Goal: Task Accomplishment & Management: Use online tool/utility

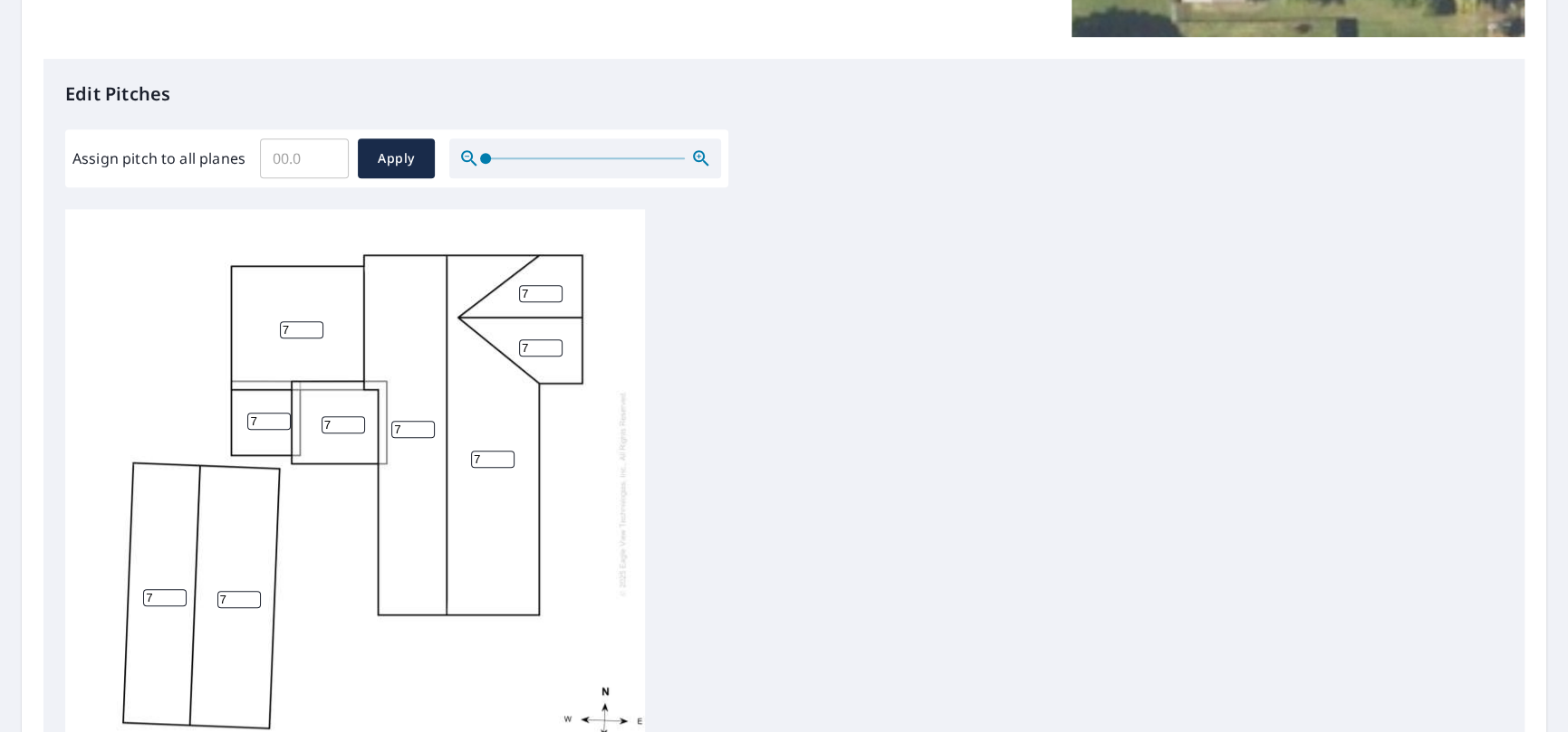
scroll to position [453, 0]
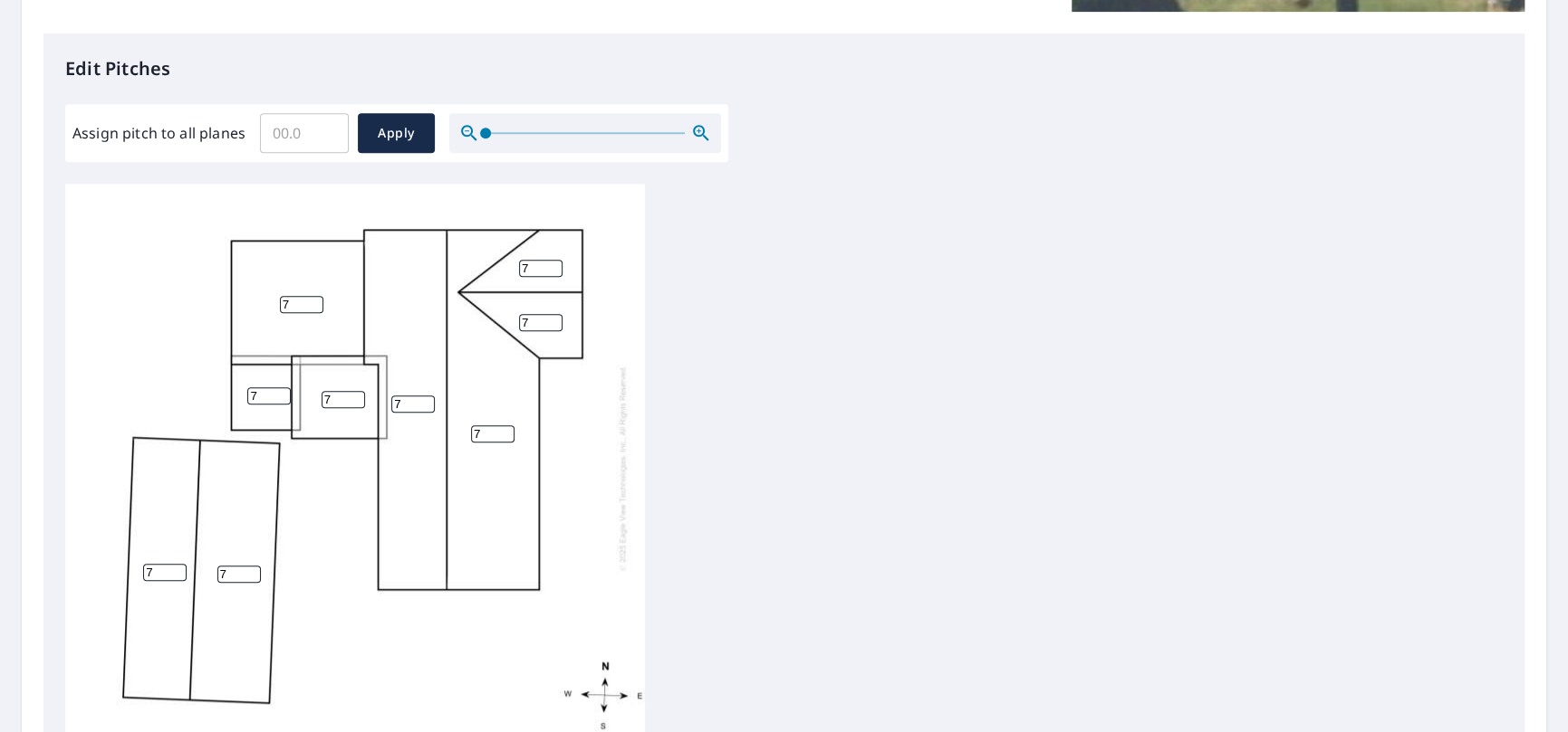
drag, startPoint x: 271, startPoint y: 399, endPoint x: 230, endPoint y: 402, distance: 41.1
click at [230, 402] on div "7 7 7 7 7 7 7 7 7" at bounding box center [355, 467] width 580 height 569
type input "0"
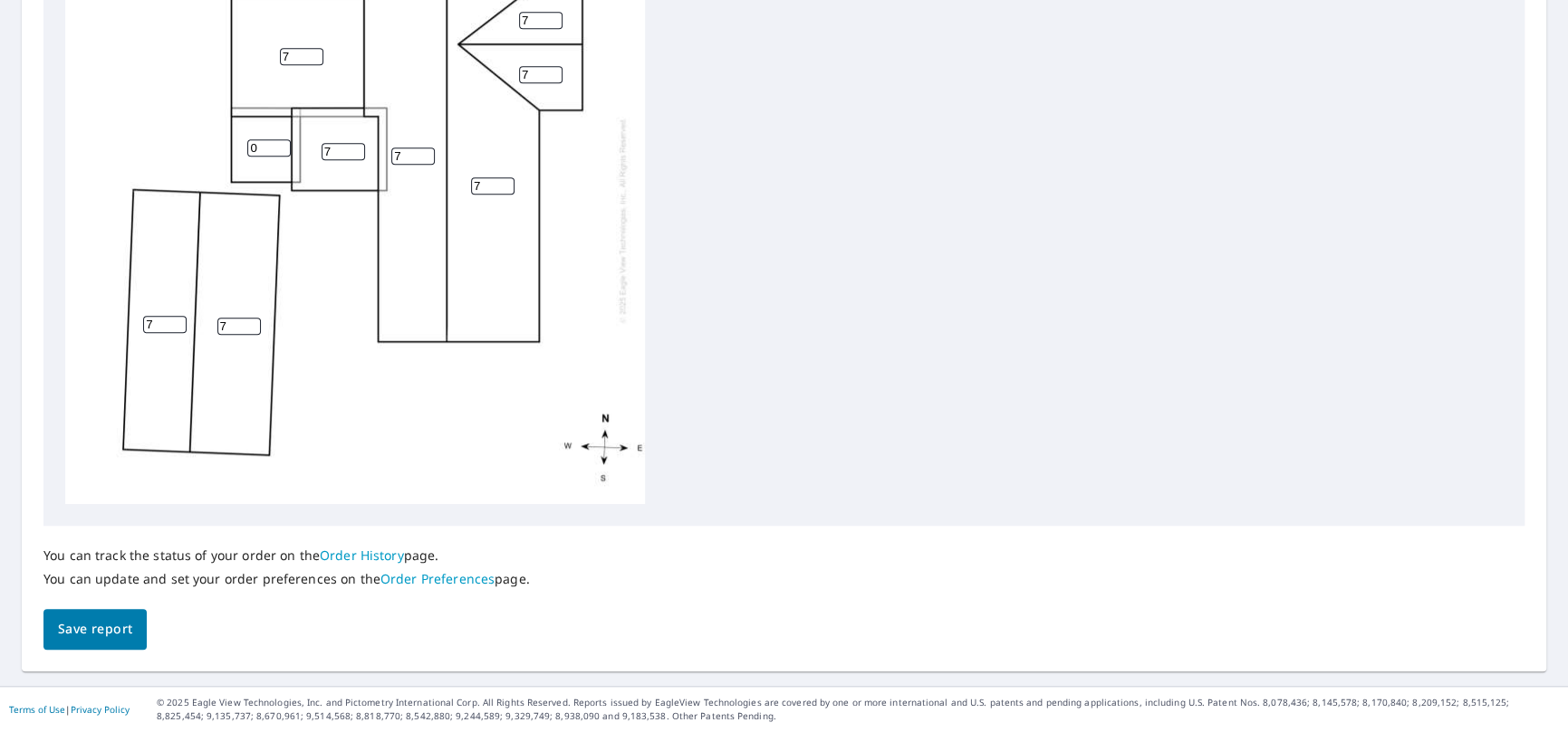
drag, startPoint x: 156, startPoint y: 325, endPoint x: 105, endPoint y: 325, distance: 51.0
click at [105, 325] on div "7 7 7 7 7 7 7 7 0" at bounding box center [355, 219] width 580 height 569
type input "0"
drag, startPoint x: 242, startPoint y: 324, endPoint x: 180, endPoint y: 324, distance: 62.0
click at [180, 324] on div "7 7 7 0 7 7 7 7 0" at bounding box center [355, 219] width 580 height 569
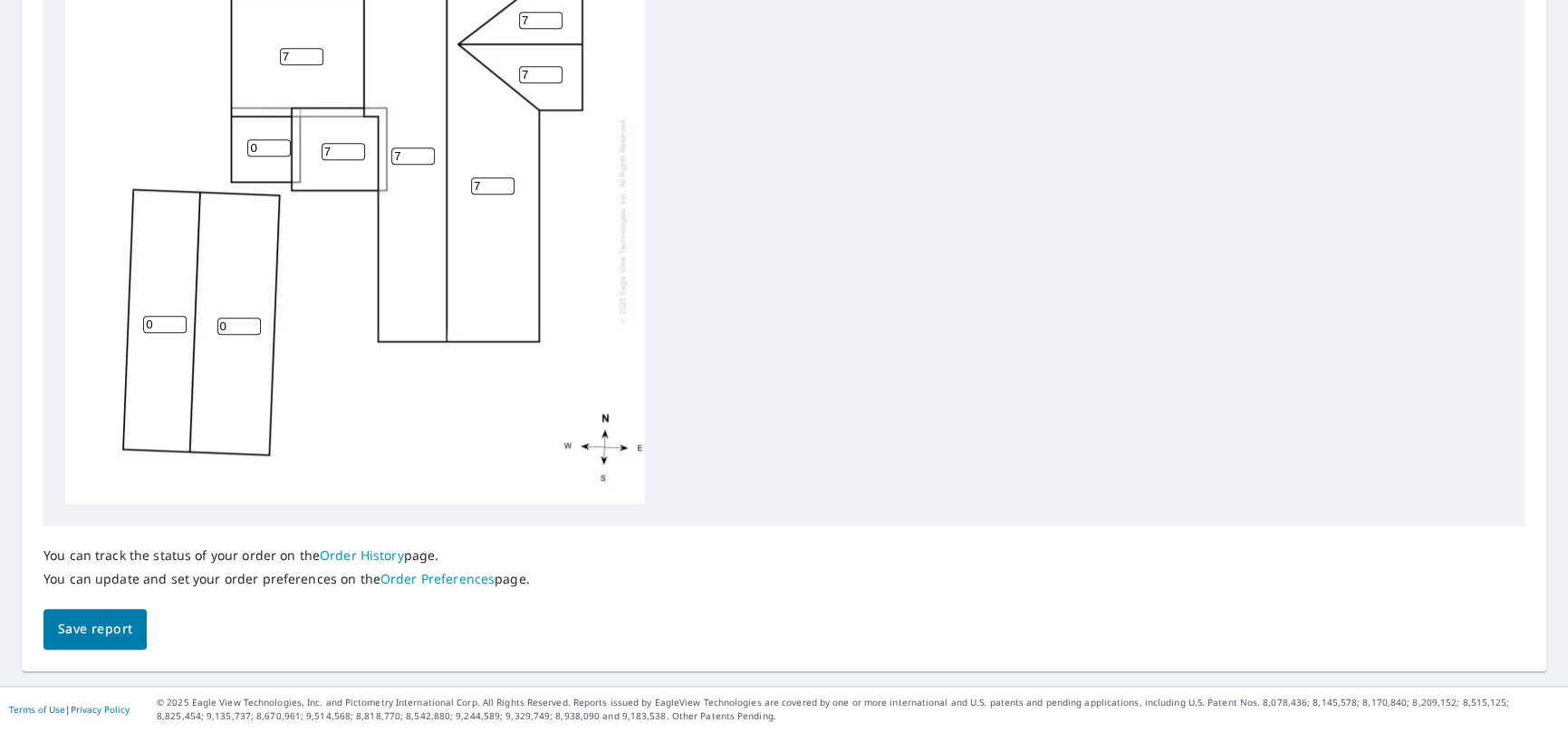
type input "0"
click at [91, 630] on span "Save report" at bounding box center [95, 629] width 74 height 22
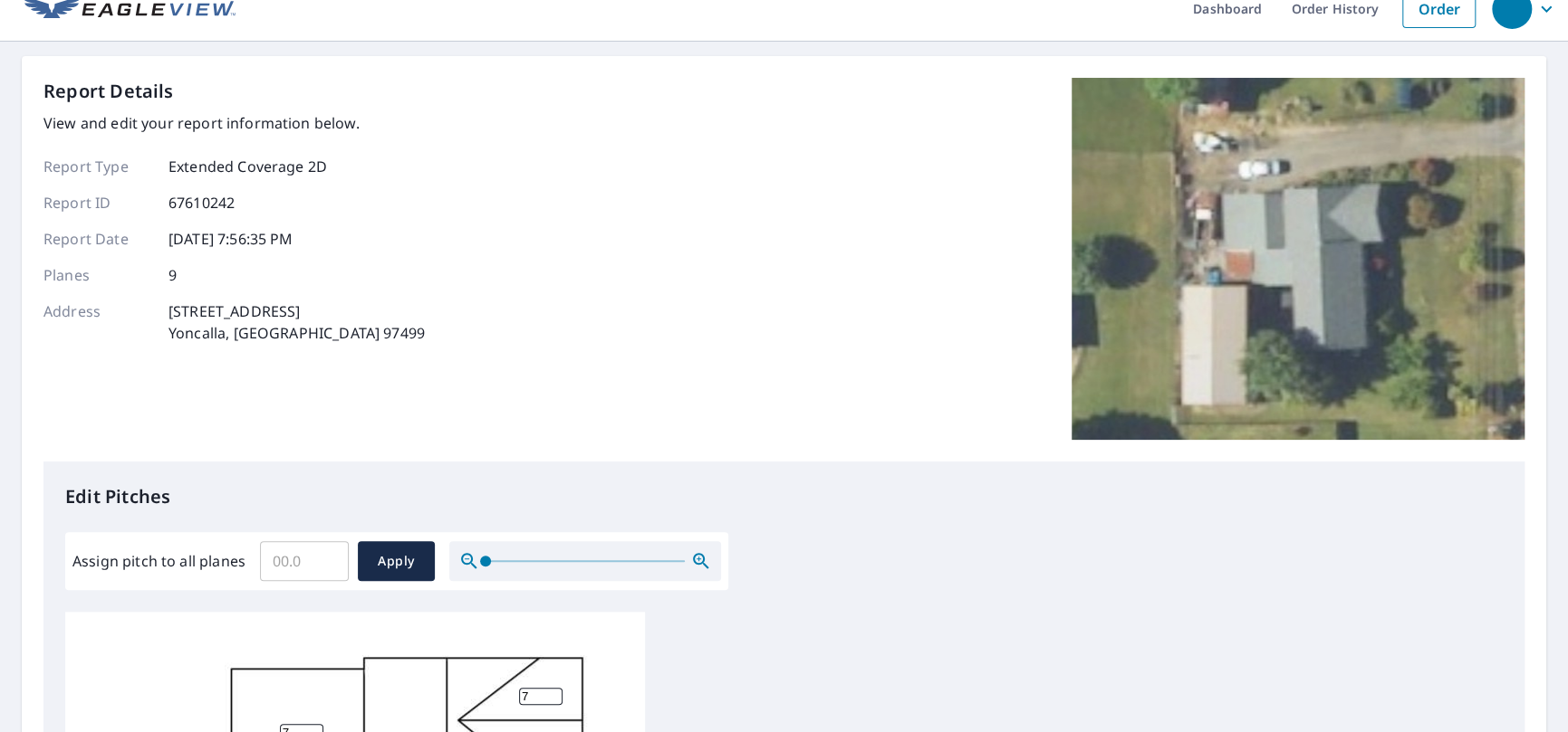
scroll to position [0, 0]
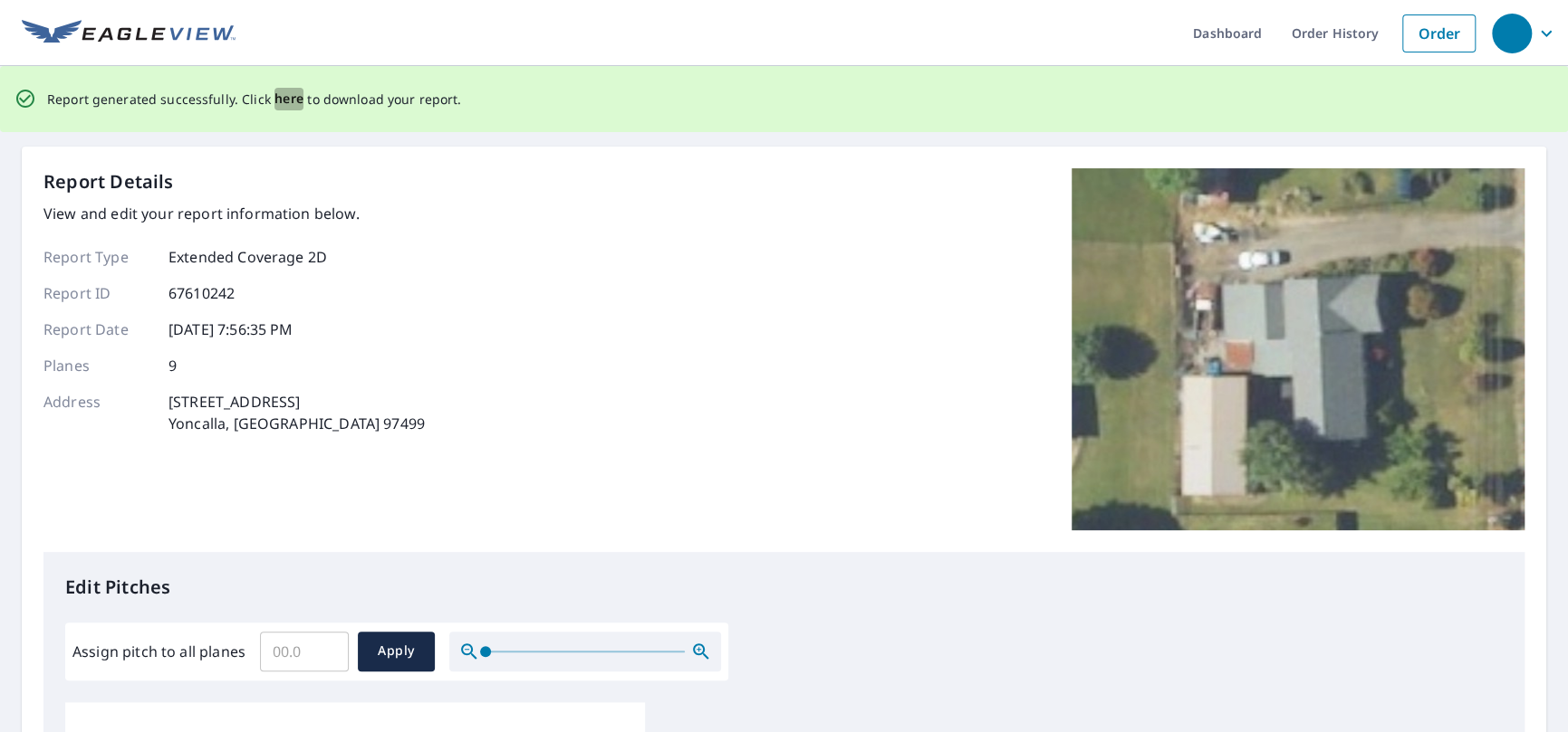
click at [280, 98] on span "here" at bounding box center [289, 99] width 30 height 22
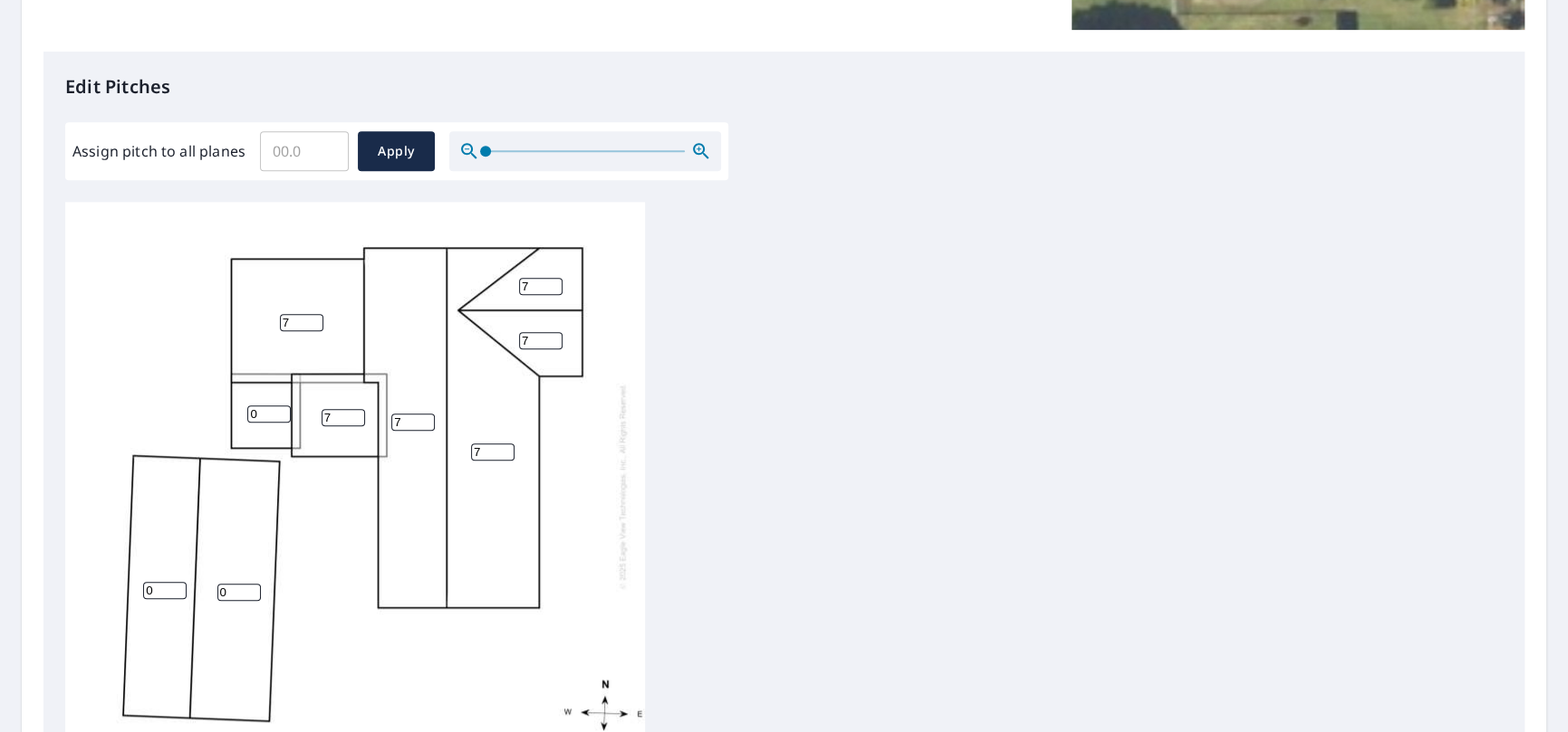
scroll to position [453, 0]
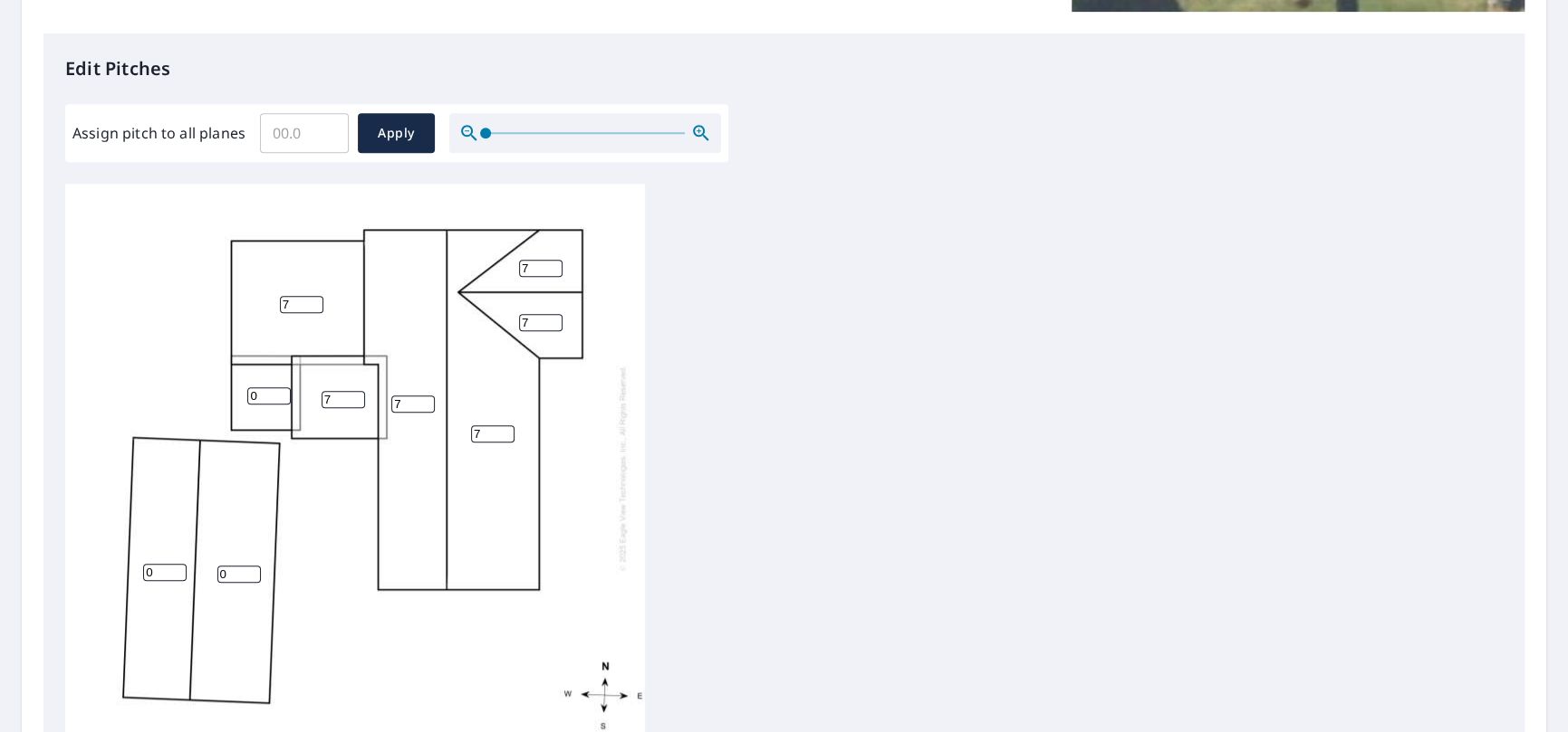
drag, startPoint x: 334, startPoint y: 408, endPoint x: 320, endPoint y: 408, distance: 14.0
click at [320, 408] on div "7 7 0 0 7 7 7 7 0" at bounding box center [355, 467] width 580 height 569
type input "2"
click at [787, 408] on div "7 7 0 0 7 2 7 7 0" at bounding box center [784, 467] width 1438 height 569
click at [400, 127] on span "Apply" at bounding box center [396, 133] width 48 height 22
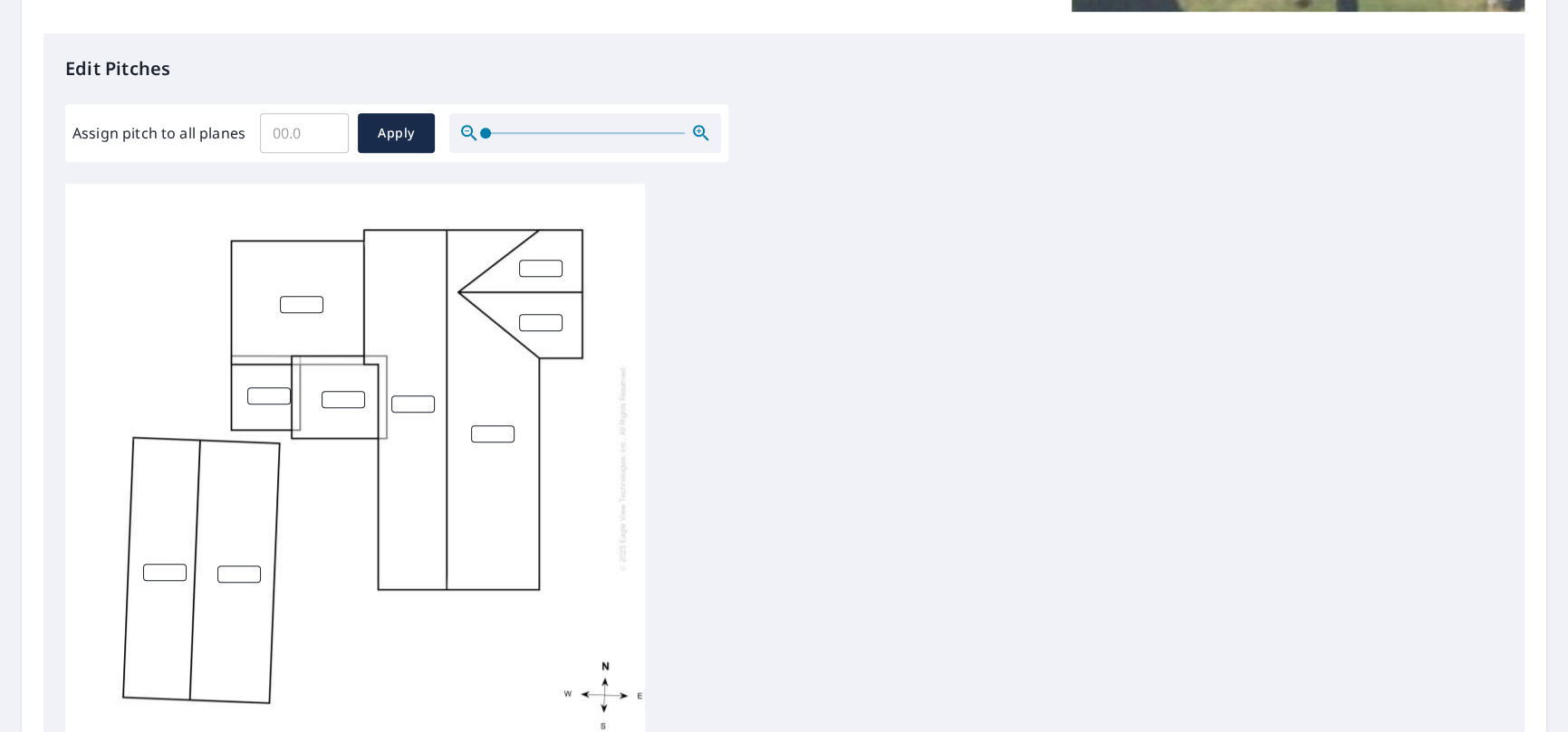
click at [297, 313] on input "number" at bounding box center [301, 305] width 43 height 17
type input "7"
click at [280, 397] on input "1" at bounding box center [269, 396] width 43 height 17
drag, startPoint x: 268, startPoint y: 399, endPoint x: 222, endPoint y: 400, distance: 46.0
click at [222, 400] on div "7 10" at bounding box center [355, 467] width 580 height 569
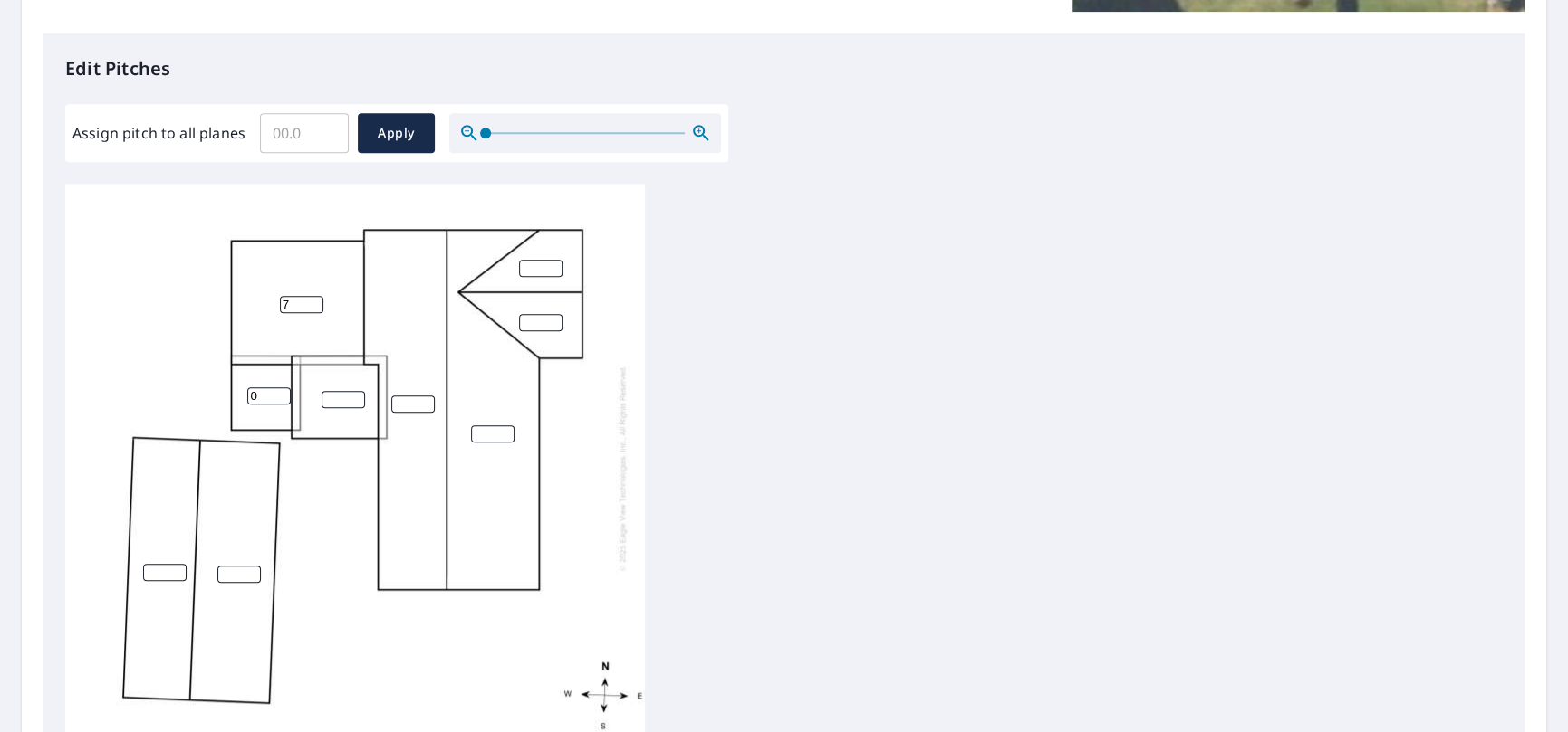
type input "0"
click at [160, 574] on input "number" at bounding box center [164, 573] width 43 height 17
type input "0"
click at [229, 583] on input "number" at bounding box center [239, 575] width 43 height 17
type input "0"
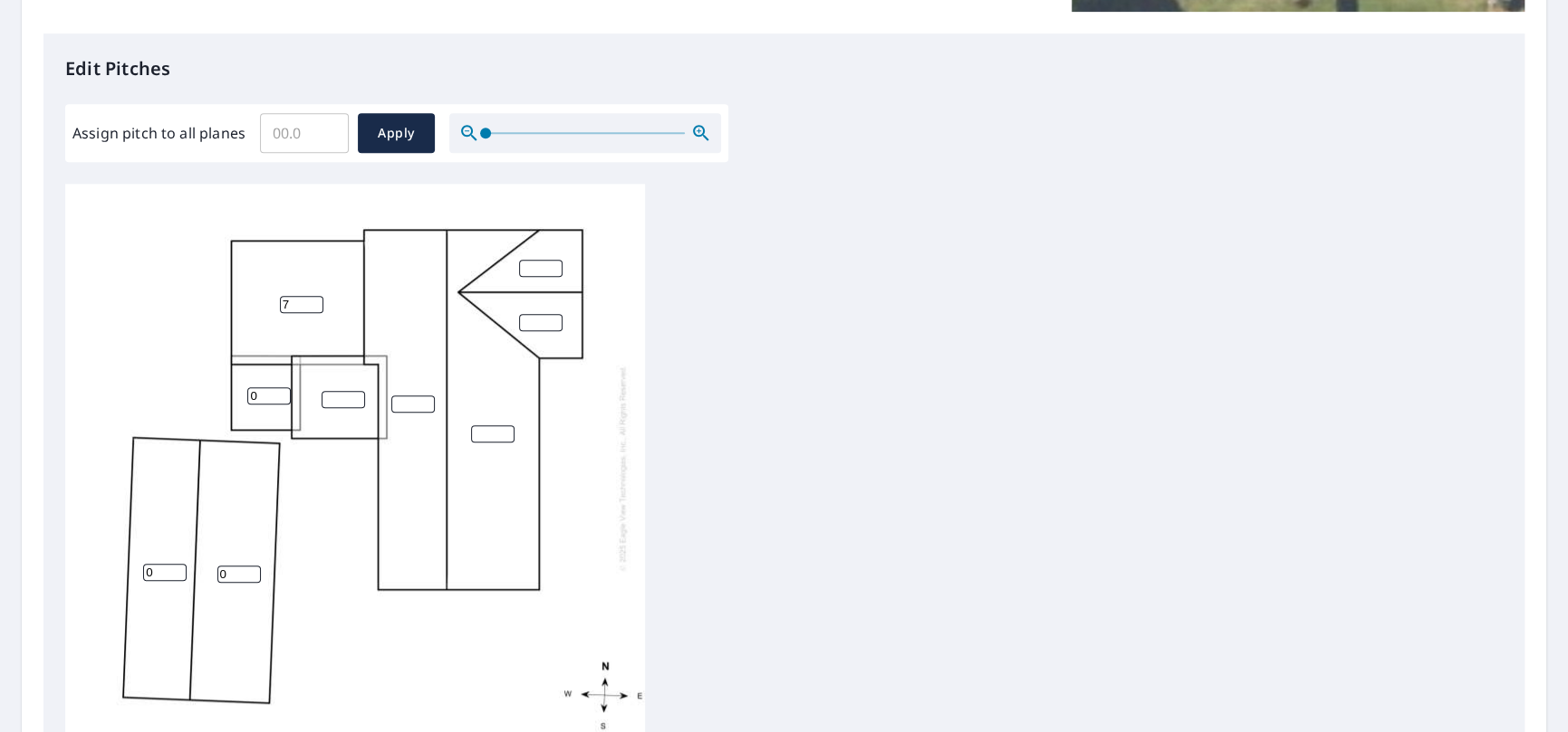
click at [326, 404] on input "number" at bounding box center [343, 400] width 43 height 17
type input "2"
click at [403, 407] on input "number" at bounding box center [413, 405] width 43 height 17
type input "7"
click at [489, 442] on input "number" at bounding box center [492, 435] width 43 height 17
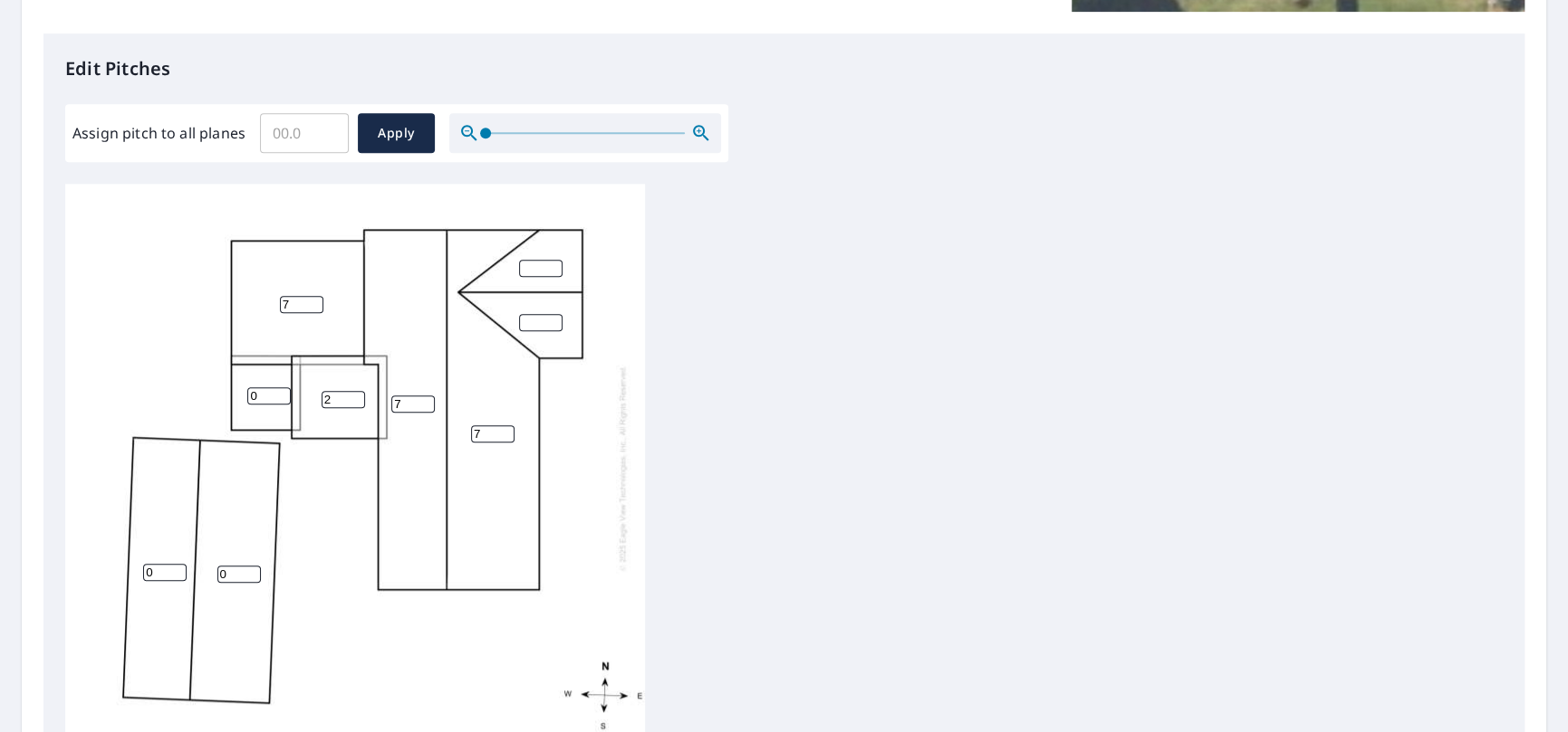
type input "7"
click at [538, 331] on input "number" at bounding box center [540, 323] width 43 height 17
type input "7"
click at [538, 277] on input "number" at bounding box center [540, 268] width 43 height 17
type input "7"
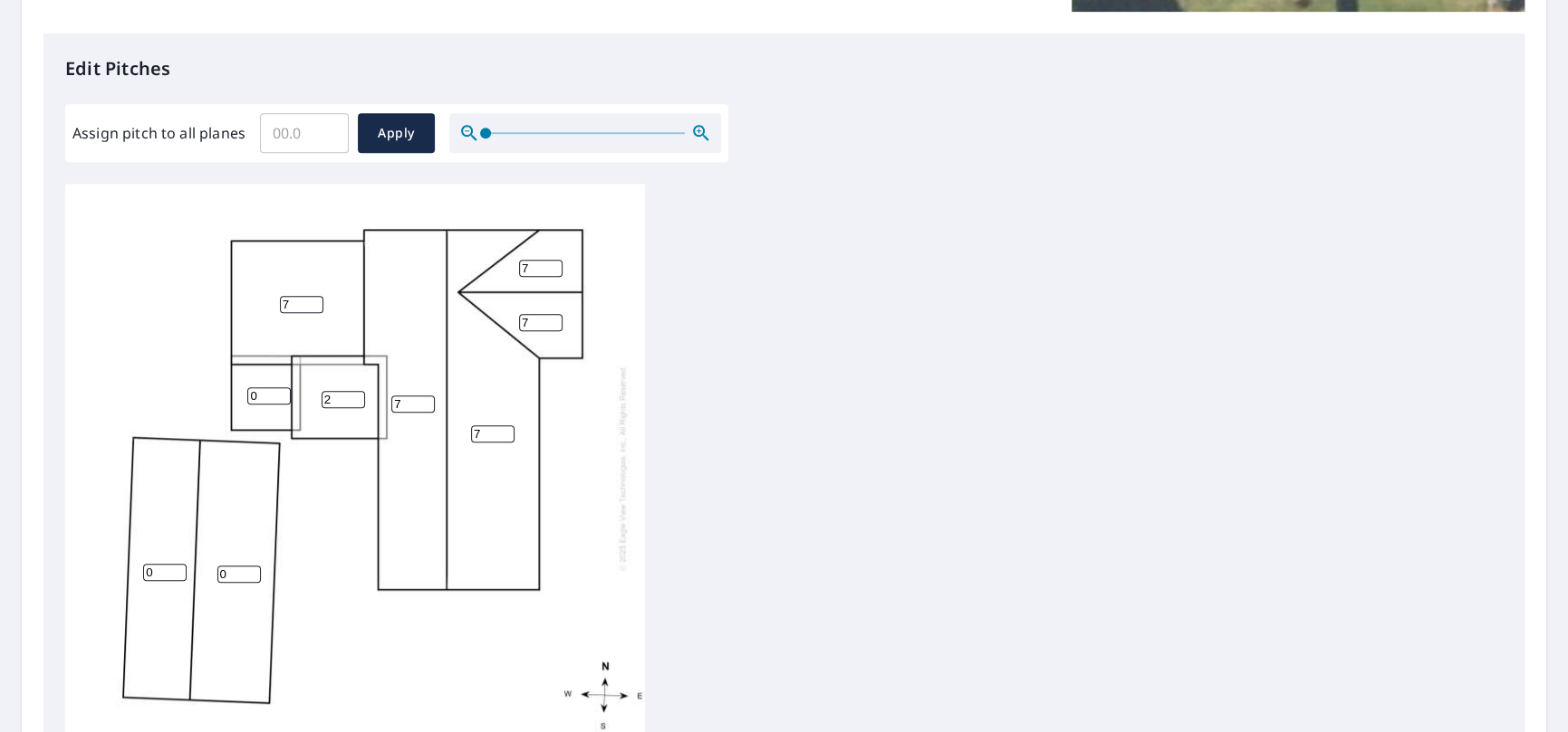
click at [758, 315] on div "7 7 0 0 7 2 7 7 0" at bounding box center [784, 467] width 1438 height 569
click at [380, 128] on span "Apply" at bounding box center [396, 133] width 48 height 22
click at [301, 313] on input "number" at bounding box center [301, 305] width 43 height 17
type input "7"
click at [532, 273] on input "number" at bounding box center [540, 268] width 43 height 17
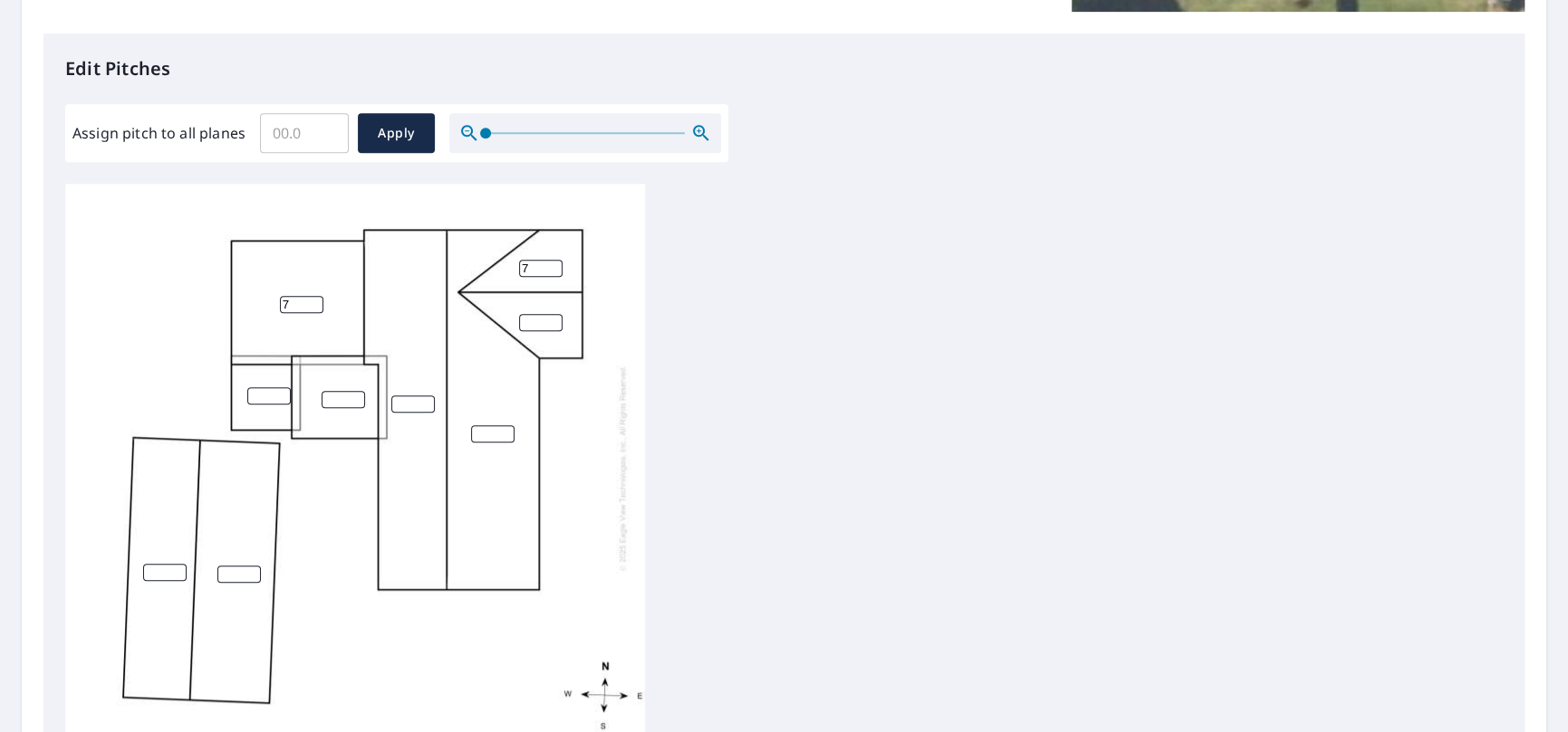
type input "7"
click at [534, 326] on input "number" at bounding box center [540, 323] width 43 height 17
type input "7"
click at [486, 433] on input "number" at bounding box center [492, 435] width 43 height 17
type input "7"
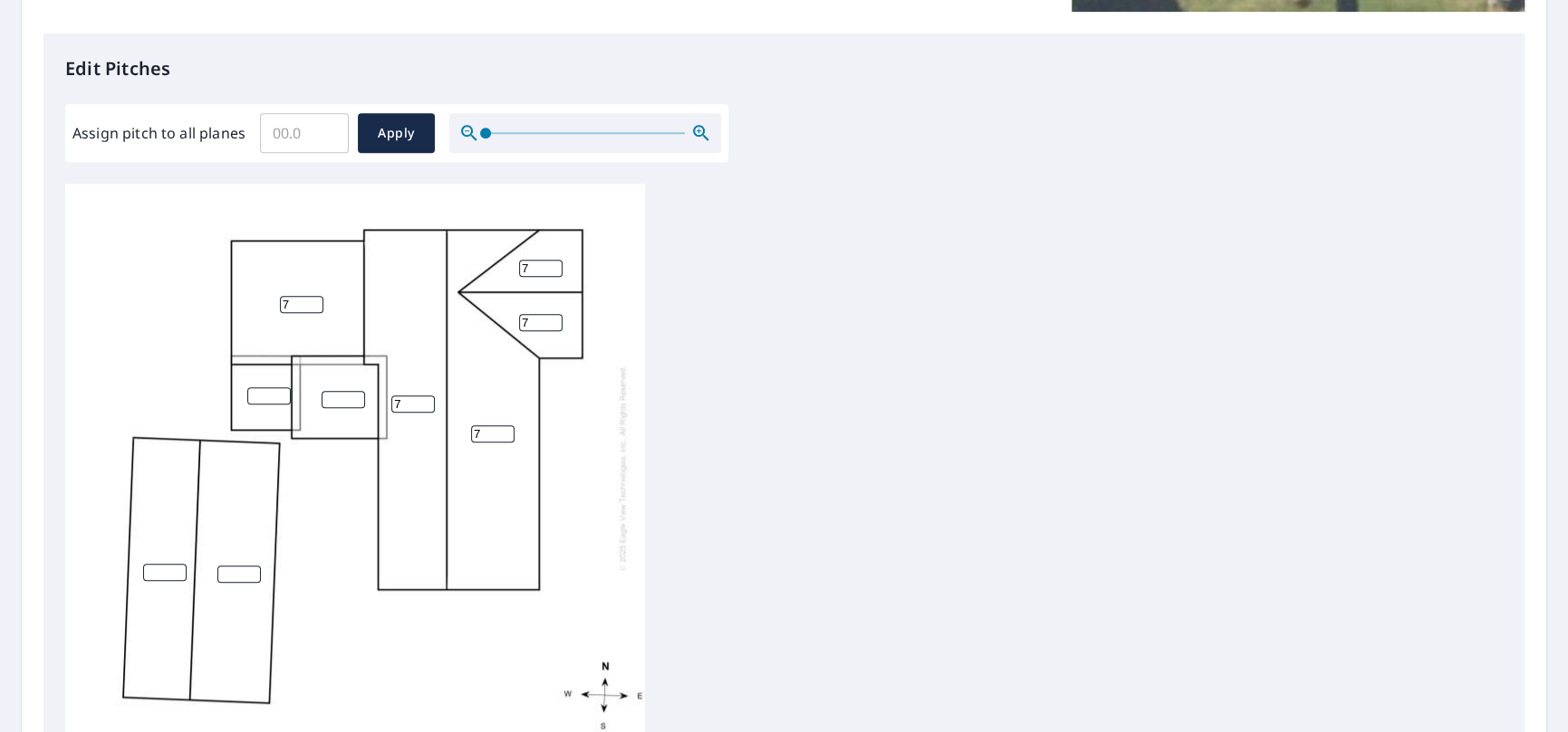
click at [407, 409] on input "7" at bounding box center [413, 405] width 43 height 17
type input "7"
click at [330, 404] on input "number" at bounding box center [343, 400] width 43 height 17
type input "2"
click at [266, 405] on input "number" at bounding box center [269, 396] width 43 height 17
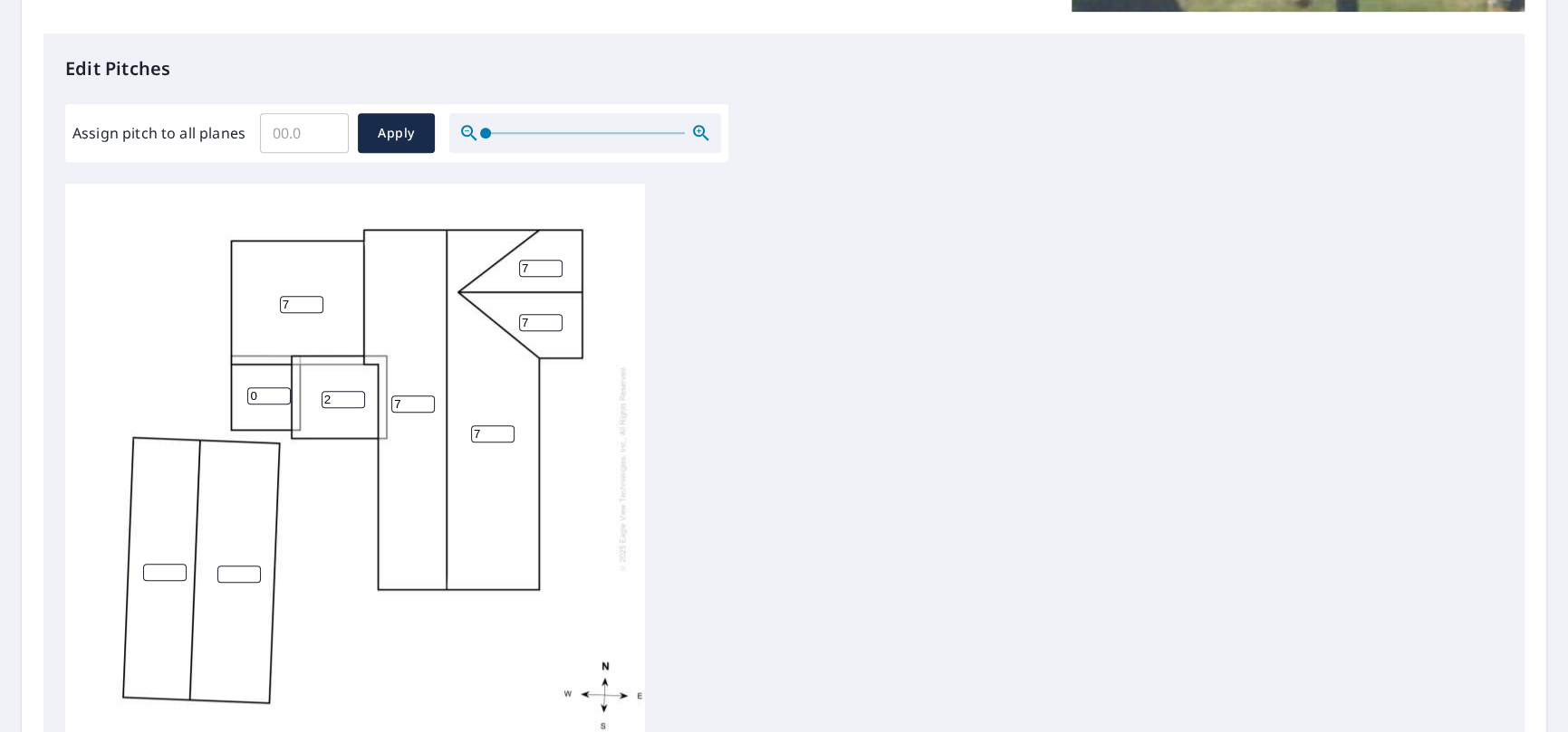
type input "0"
click at [163, 580] on input "number" at bounding box center [164, 573] width 43 height 17
type input "0"
click at [228, 580] on input "number" at bounding box center [239, 575] width 43 height 17
type input "0"
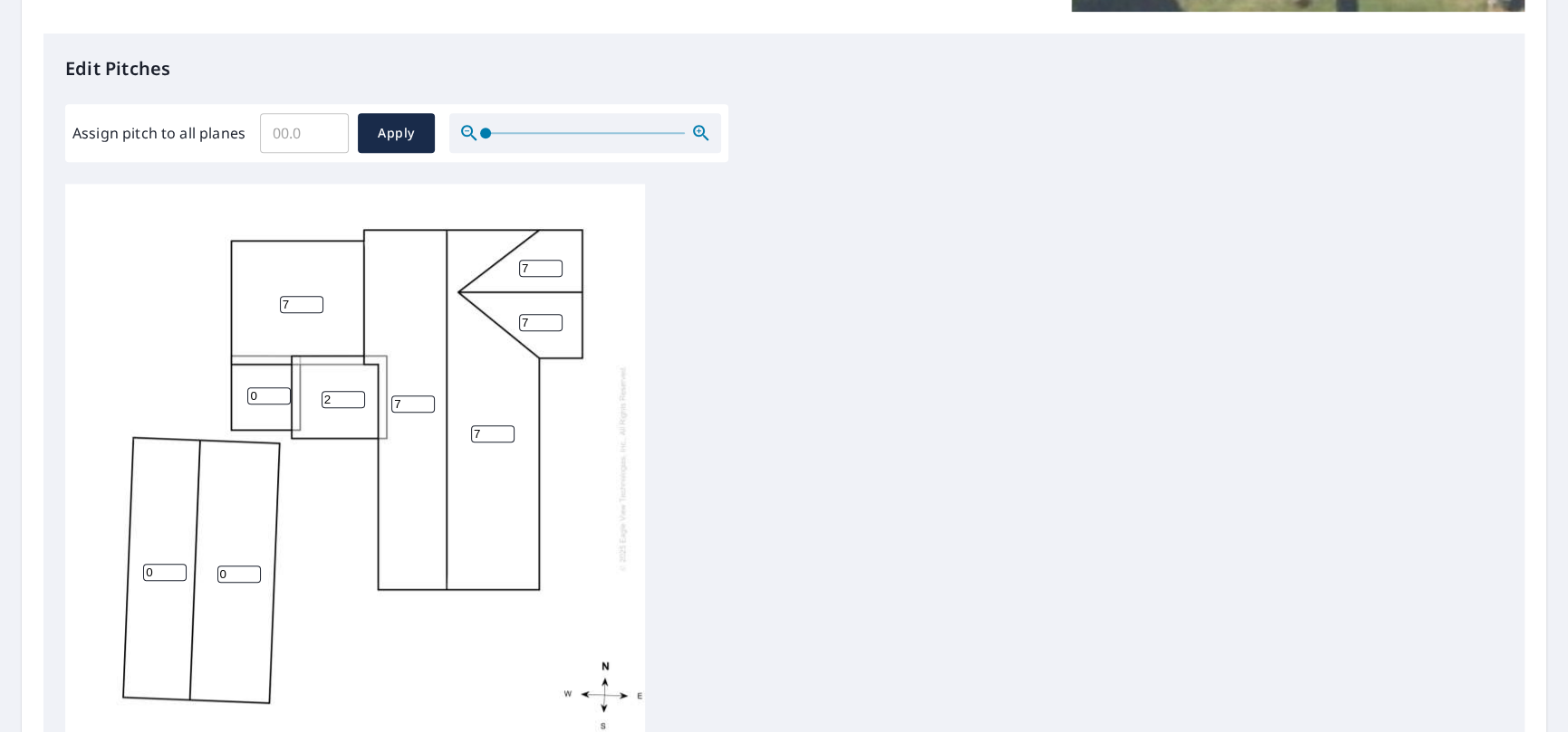
click at [774, 492] on div "7 7 0 0 7 2 7 7 0" at bounding box center [784, 467] width 1438 height 569
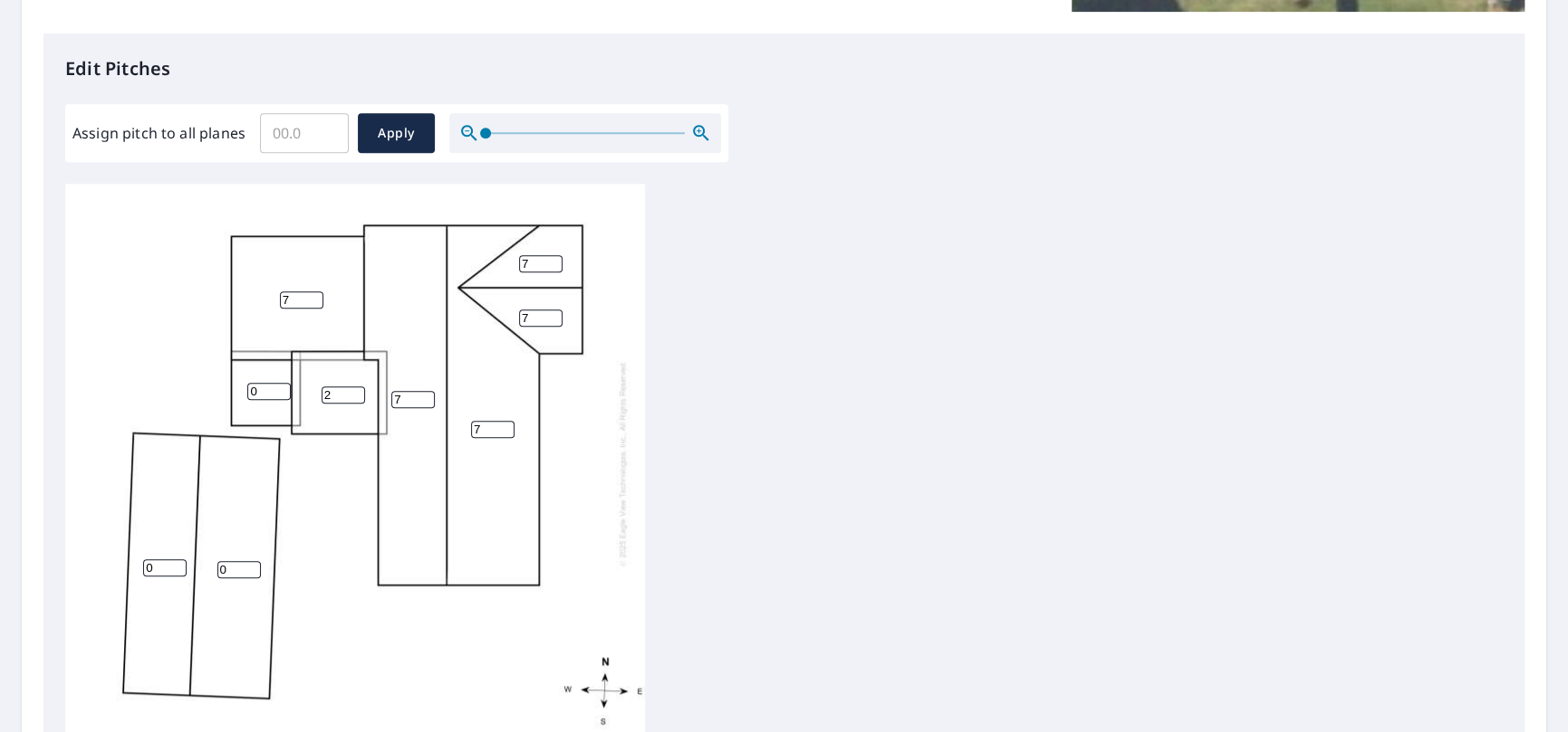
scroll to position [19, 0]
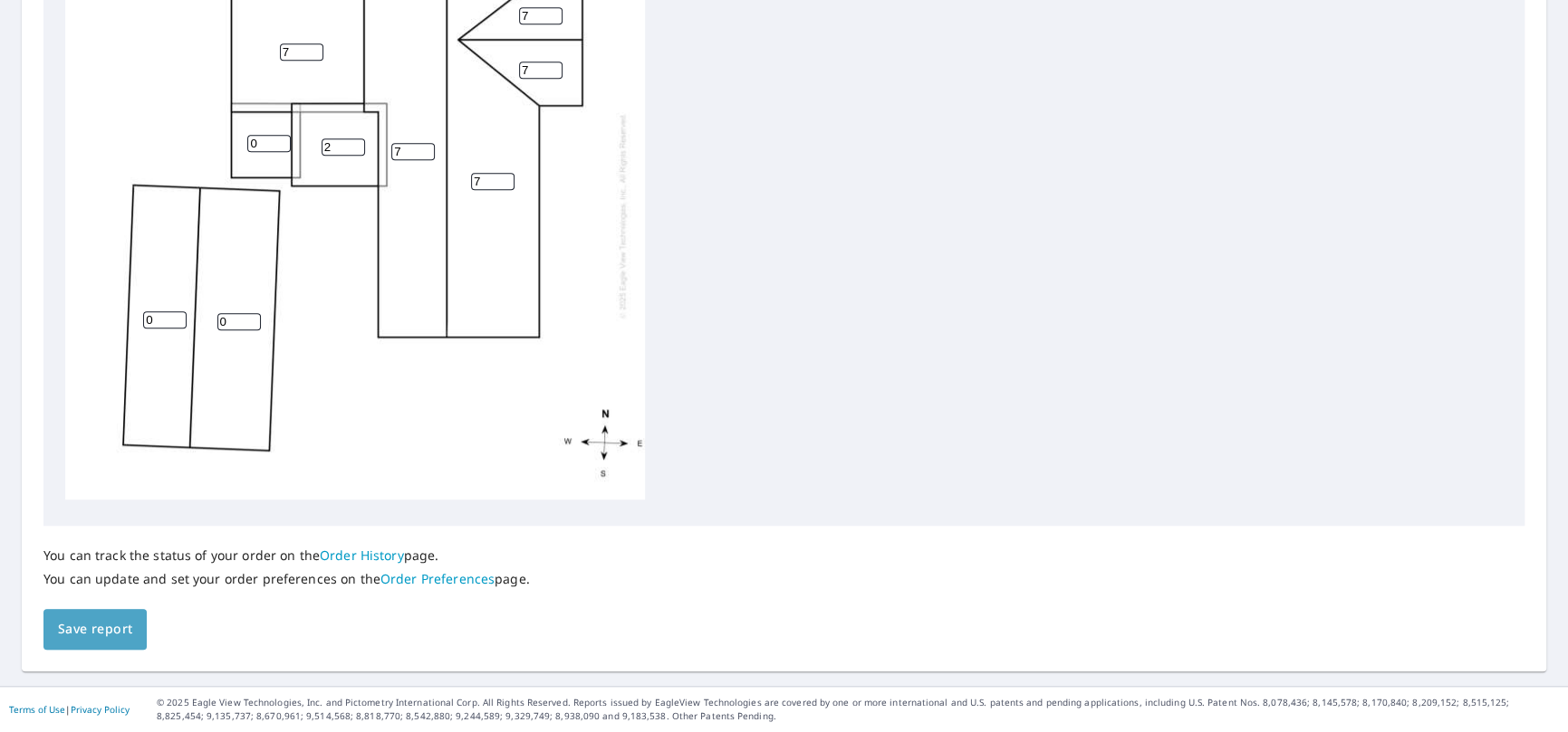
click at [125, 629] on span "Save report" at bounding box center [95, 629] width 74 height 22
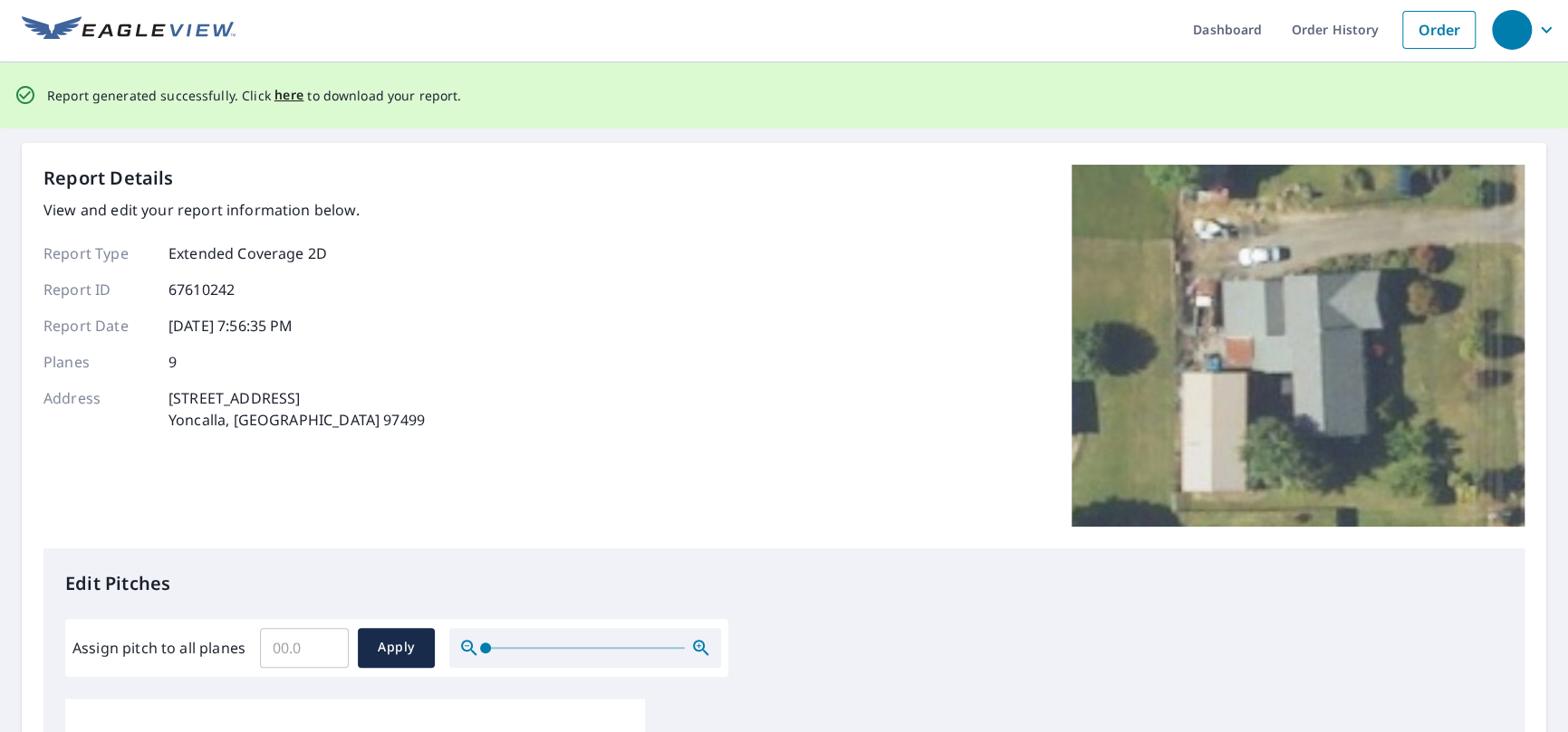
scroll to position [0, 0]
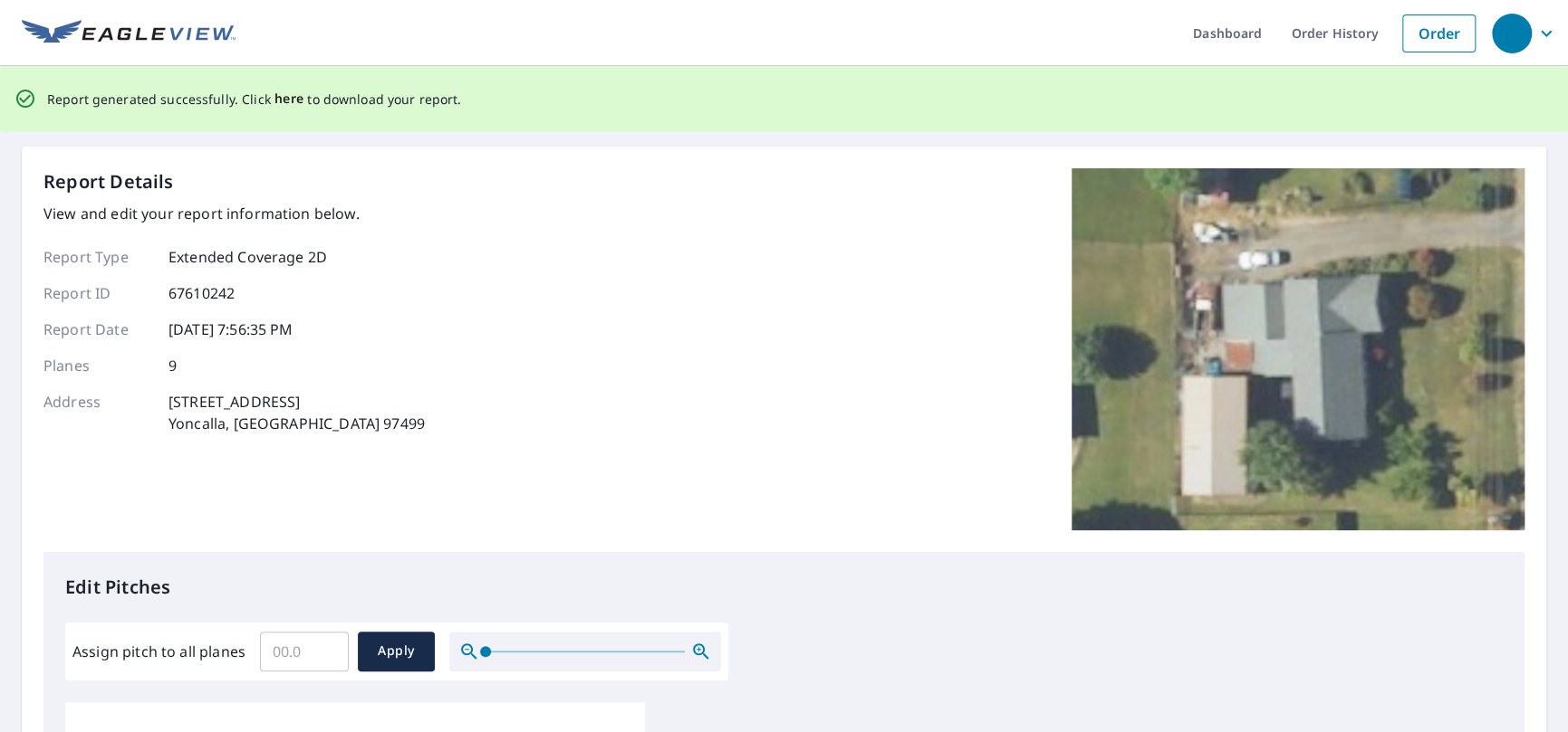
click at [283, 96] on span "here" at bounding box center [289, 99] width 30 height 22
